Goal: Browse casually

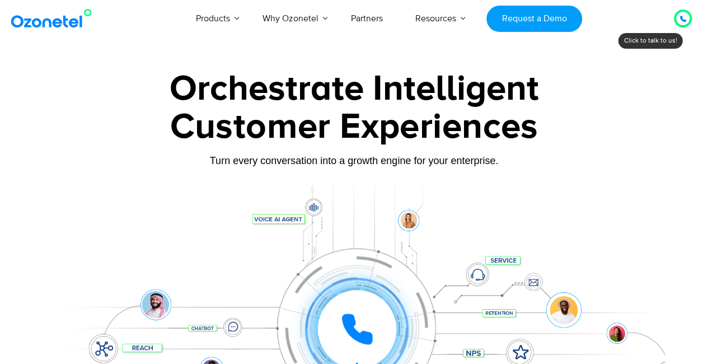
click at [683, 16] on icon at bounding box center [682, 19] width 7 height 7
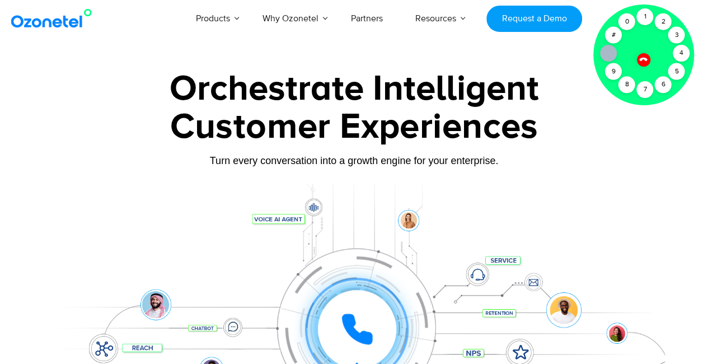
click at [581, 271] on div "Click to experience it! Call in progress... 1 2 3 4 5 6 7 8 9 # 0" at bounding box center [354, 306] width 621 height 190
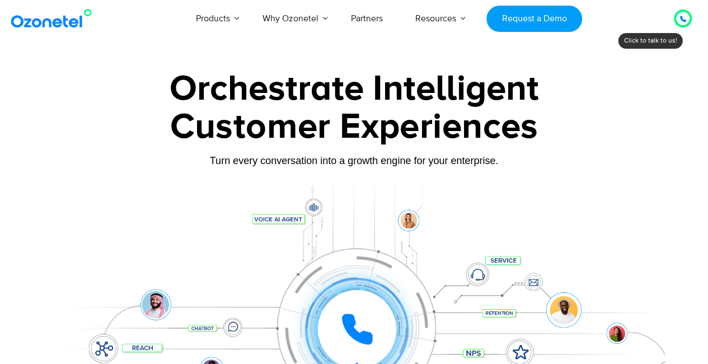
click at [68, 23] on img at bounding box center [53, 18] width 91 height 20
click at [70, 16] on img at bounding box center [53, 18] width 91 height 20
